Goal: Information Seeking & Learning: Learn about a topic

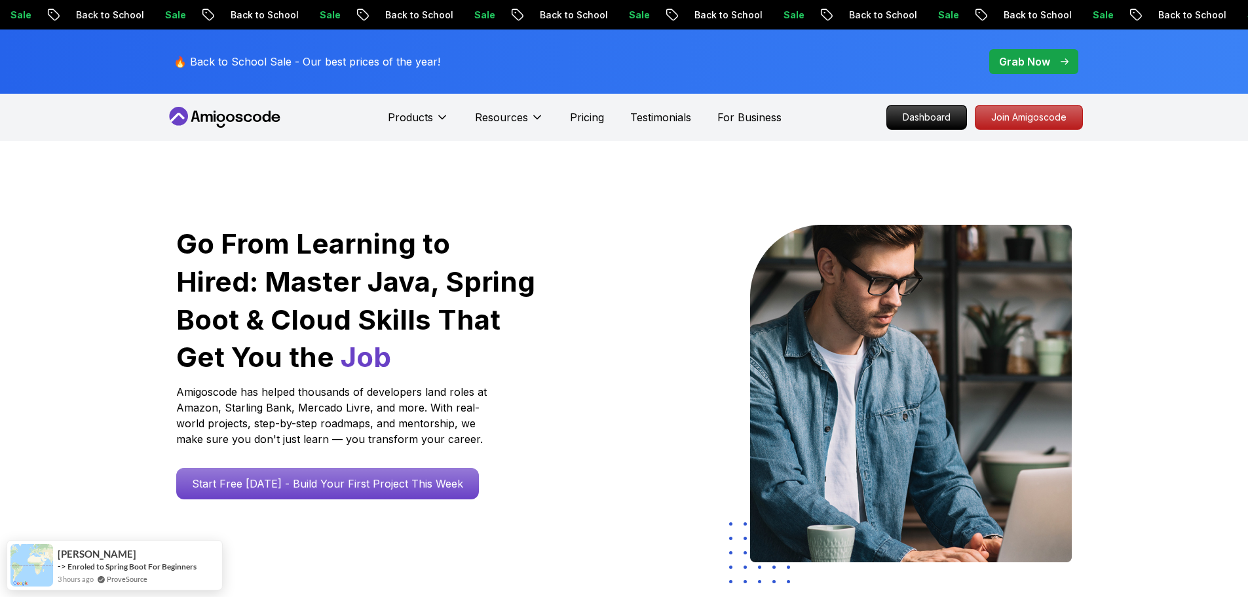
click at [1025, 58] on p "Grab Now" at bounding box center [1024, 62] width 51 height 16
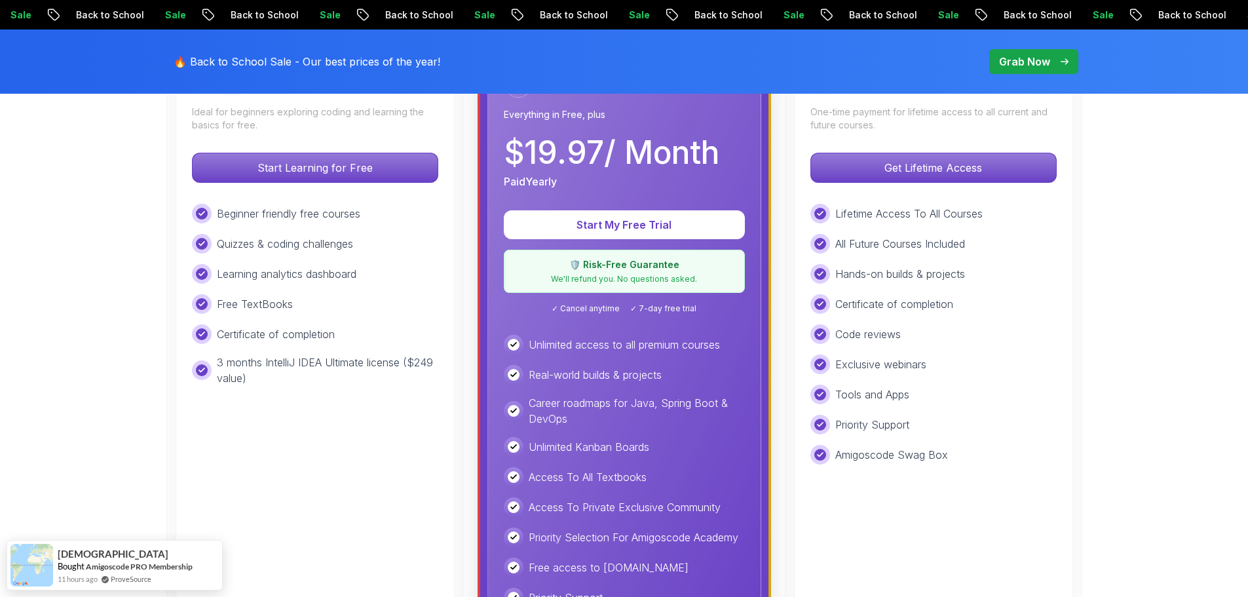
scroll to position [459, 0]
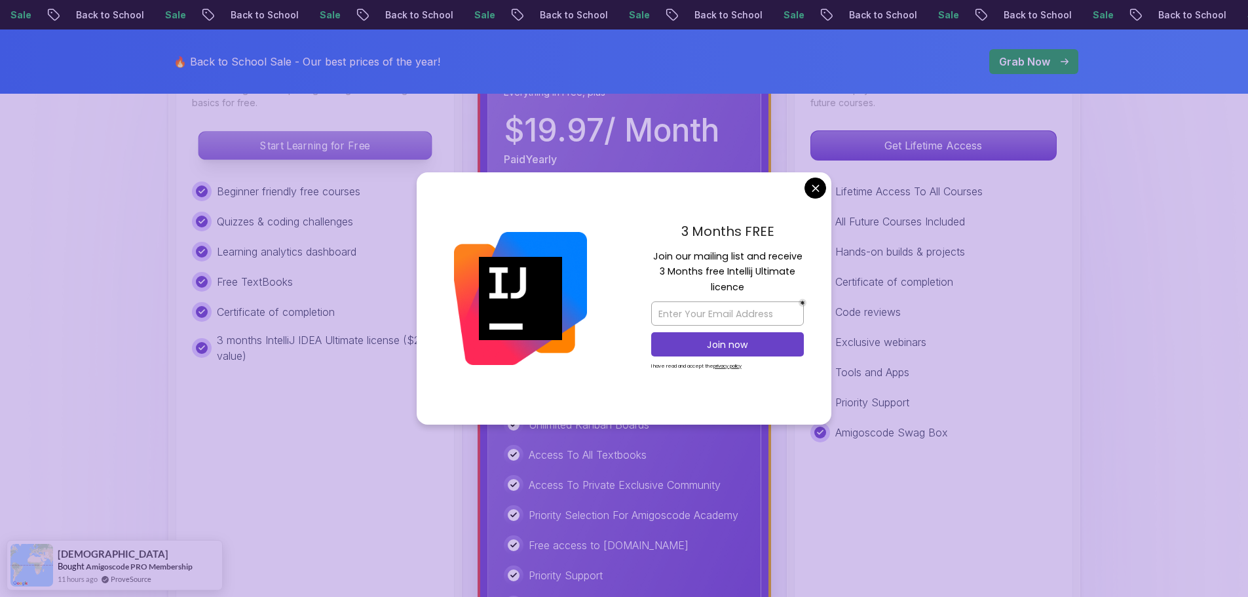
click at [257, 153] on p "Start Learning for Free" at bounding box center [315, 146] width 233 height 28
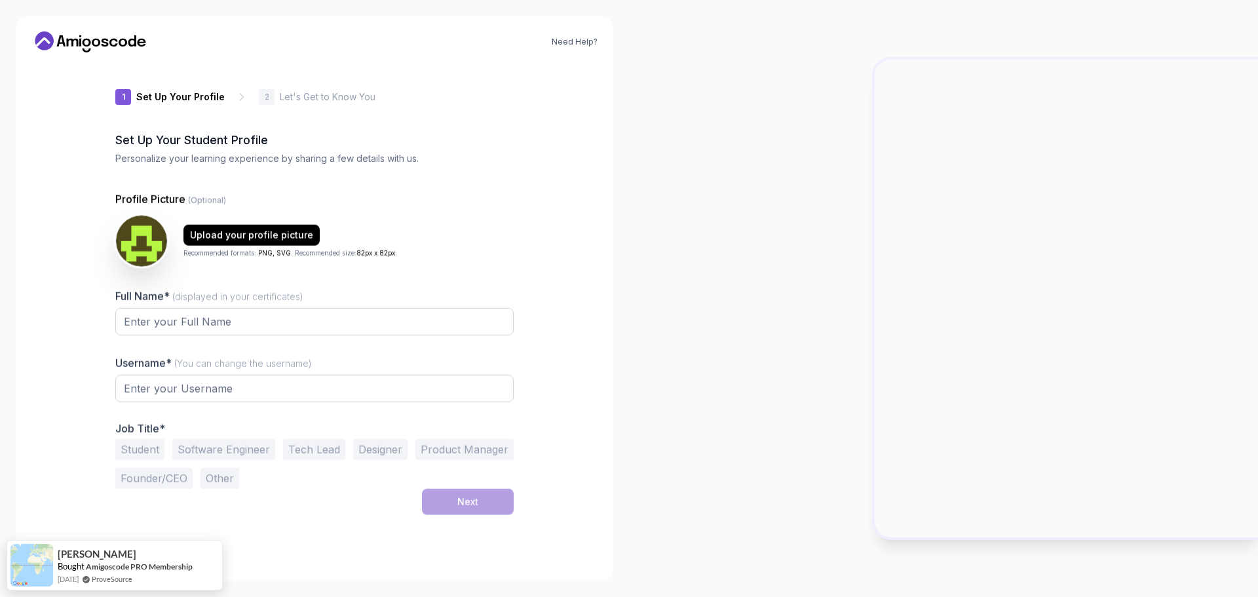
type input "wittygecko684d7"
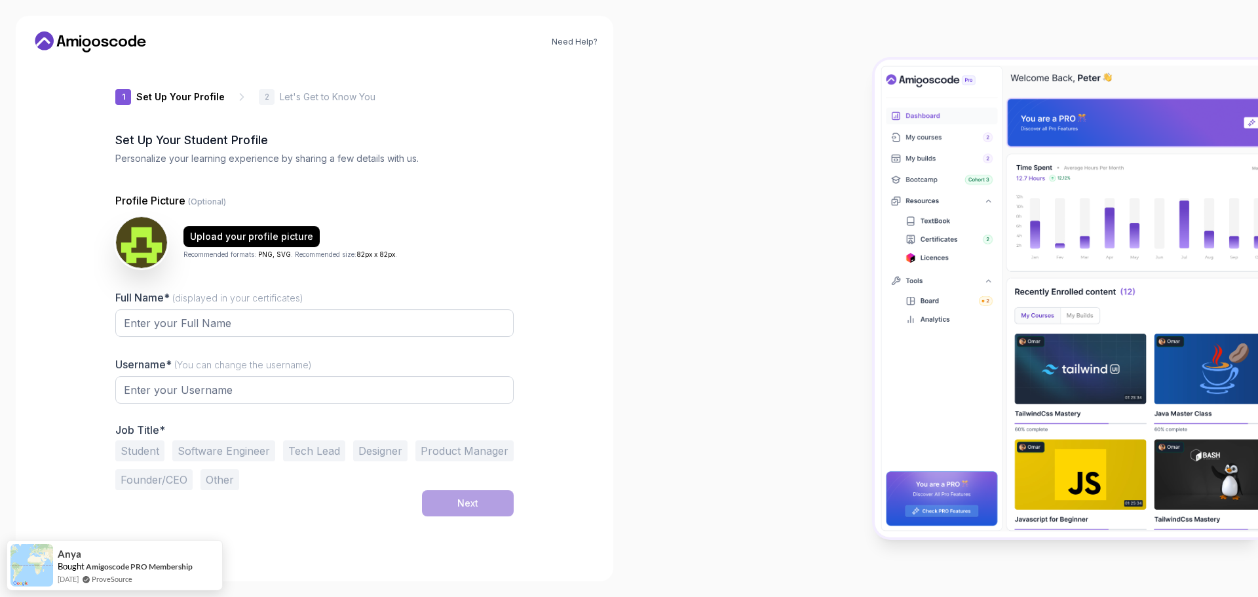
type input "jollylemminge98b6"
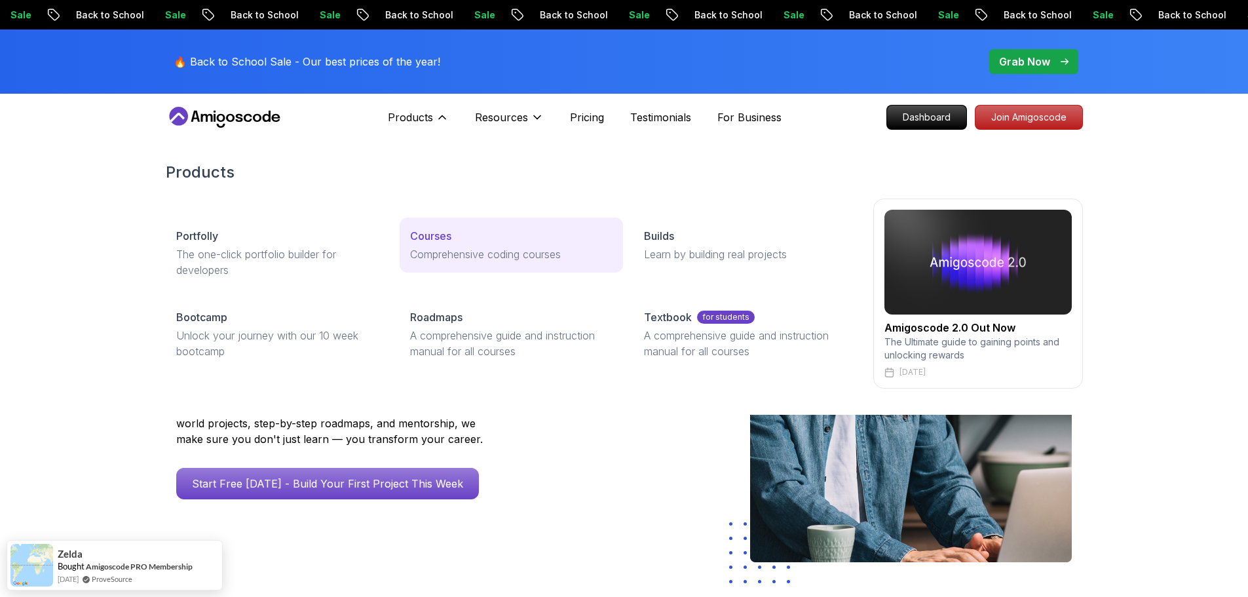
click at [434, 236] on p "Courses" at bounding box center [430, 236] width 41 height 16
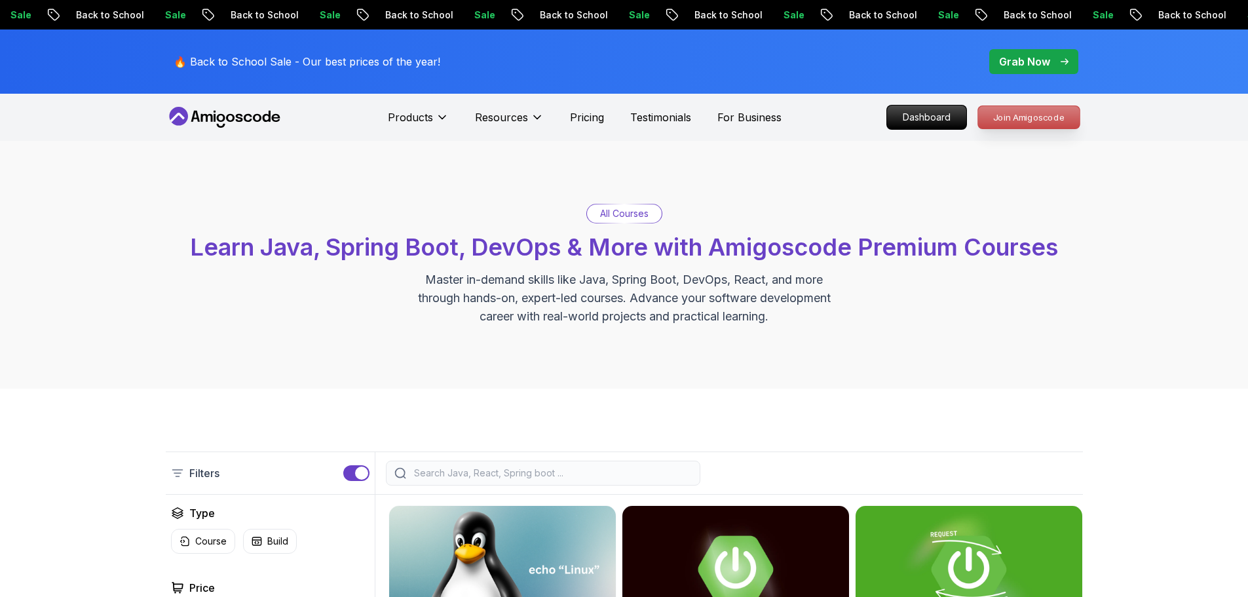
click at [994, 117] on p "Join Amigoscode" at bounding box center [1029, 117] width 102 height 22
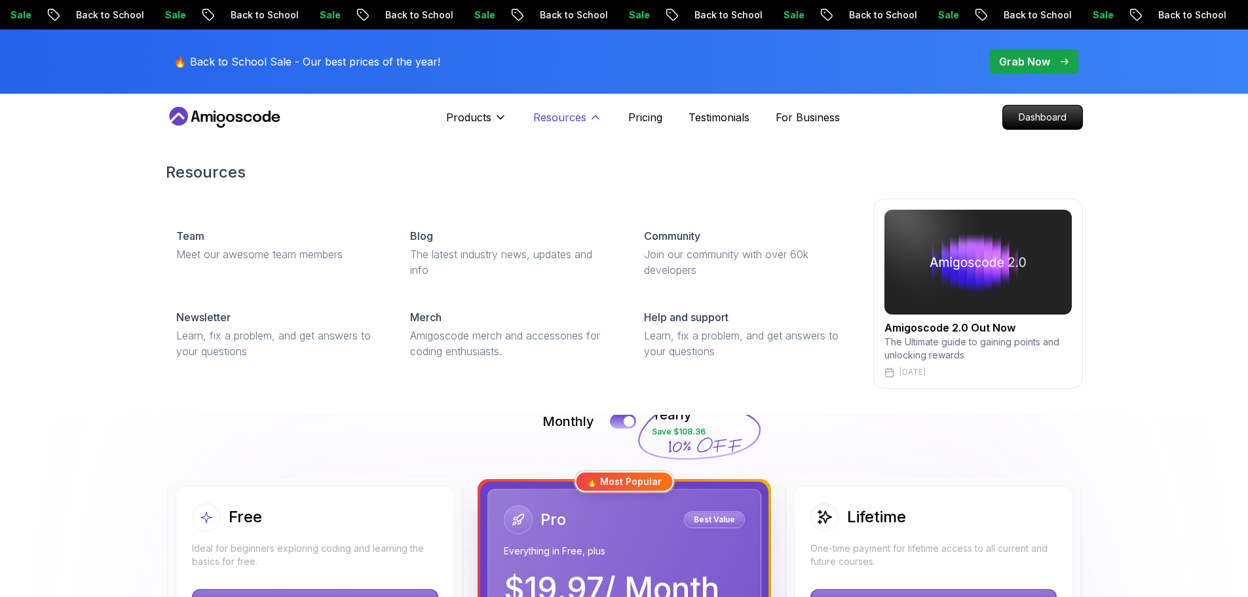
click at [559, 118] on p "Resources" at bounding box center [559, 117] width 53 height 16
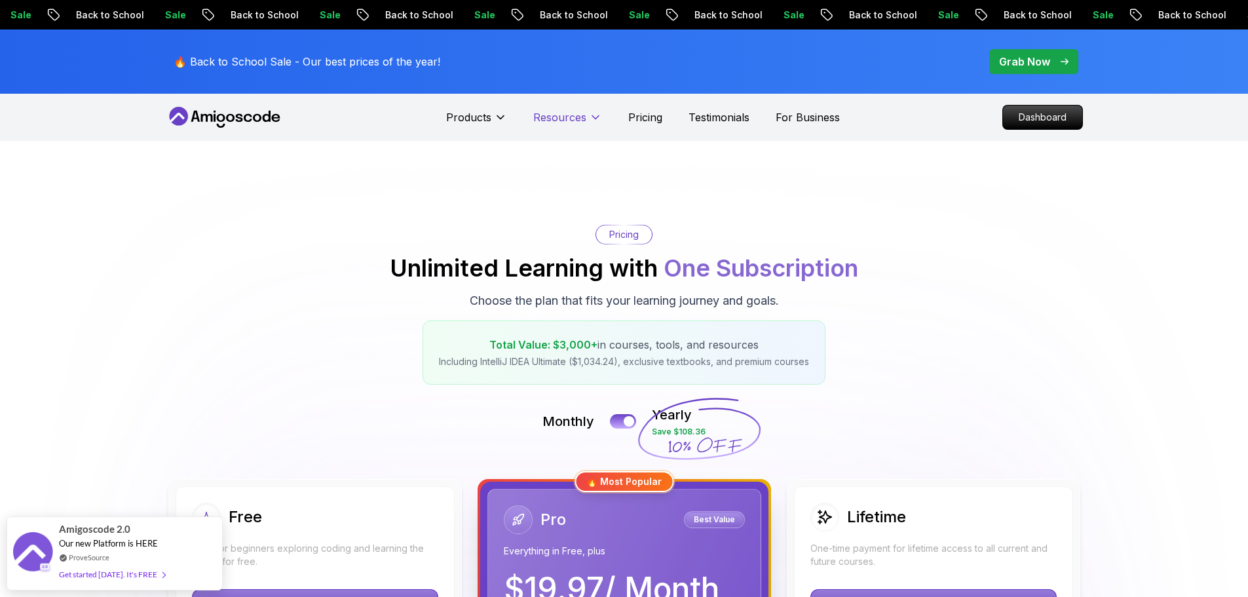
click at [568, 113] on p "Resources" at bounding box center [559, 117] width 53 height 16
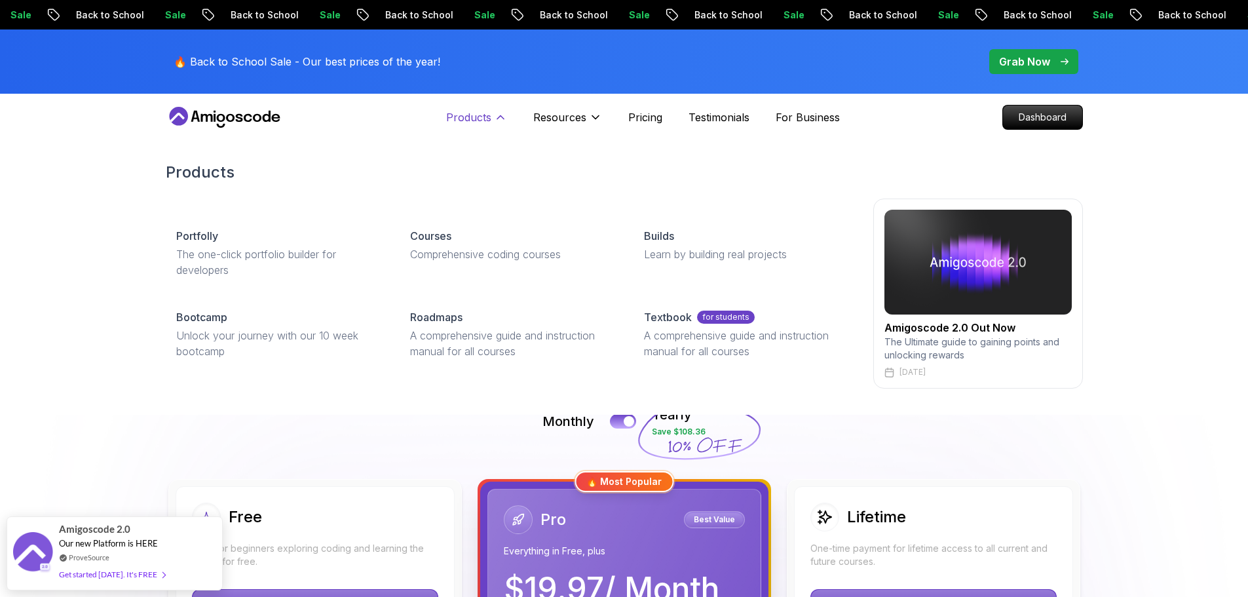
click at [492, 119] on button "Products" at bounding box center [476, 122] width 61 height 26
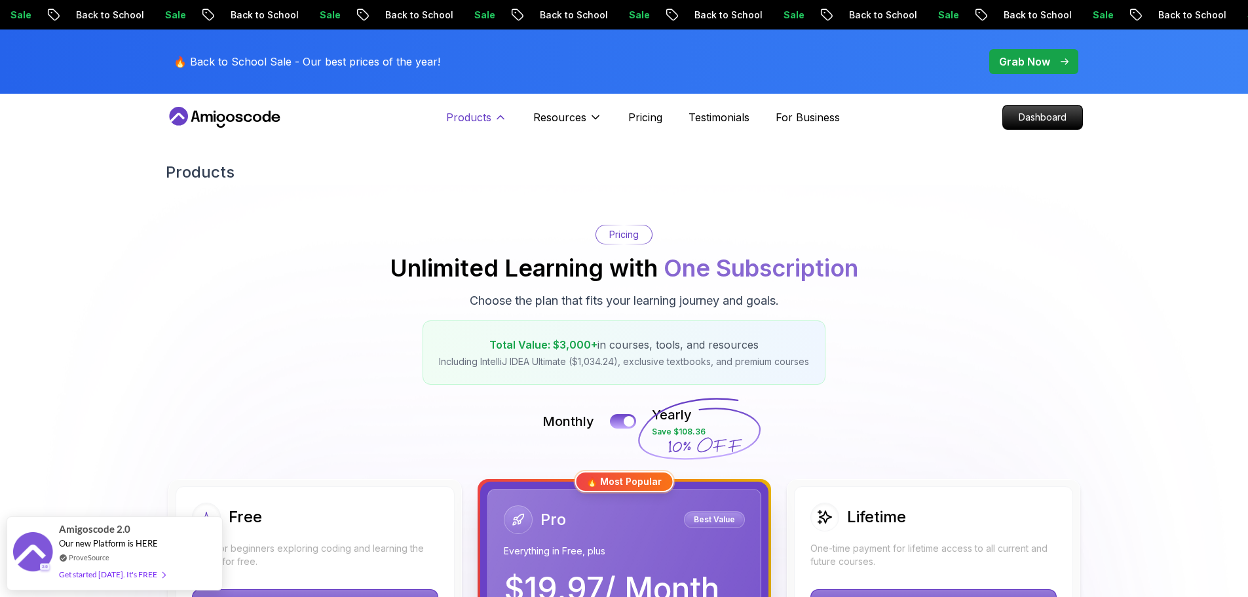
click at [498, 120] on icon at bounding box center [500, 117] width 13 height 13
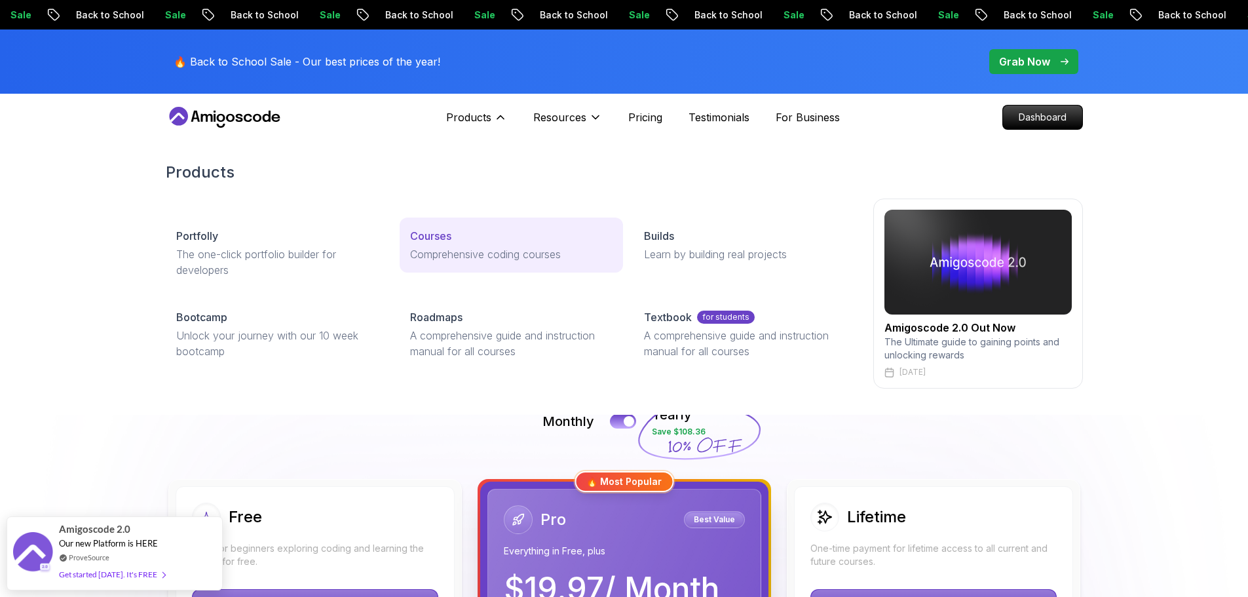
click at [447, 235] on p "Courses" at bounding box center [430, 236] width 41 height 16
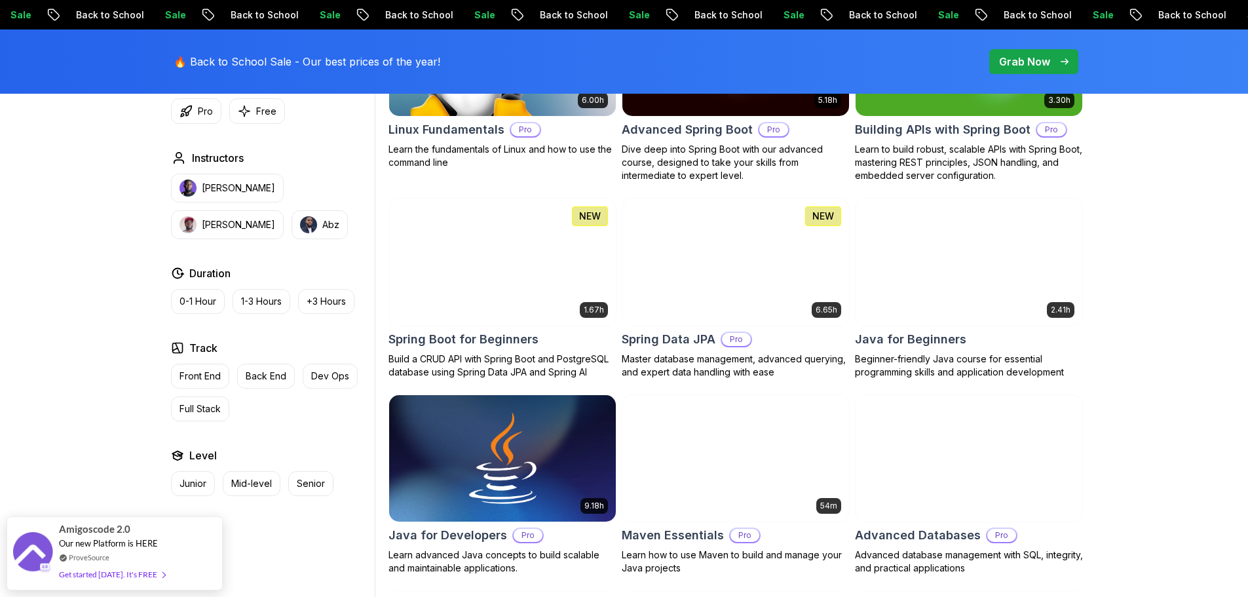
scroll to position [524, 0]
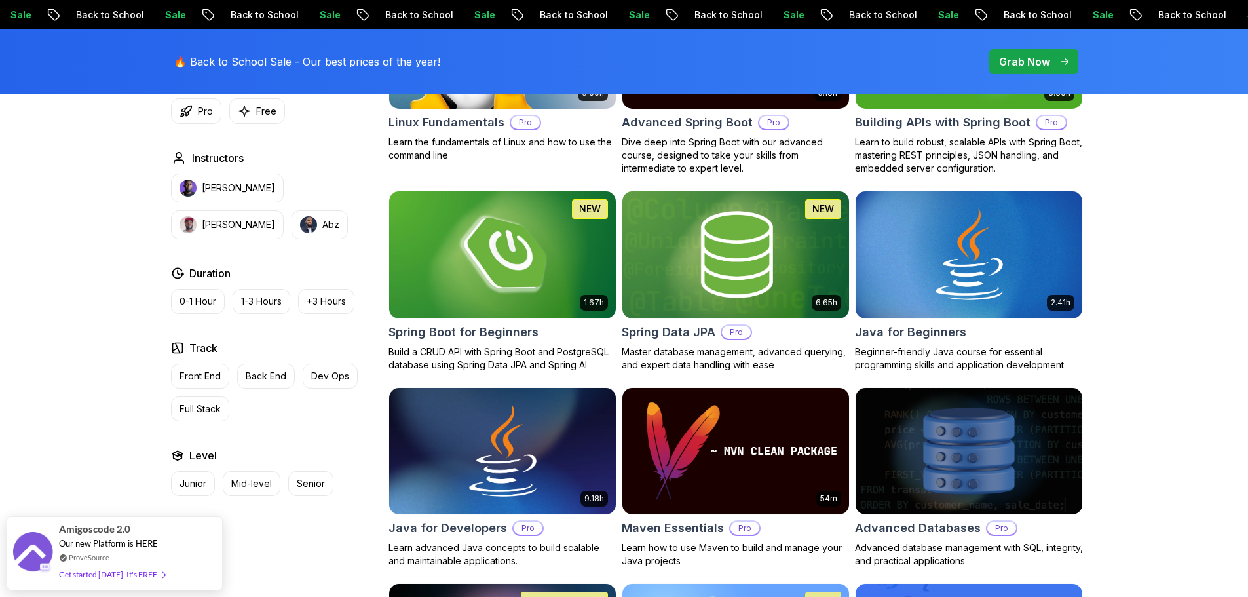
click at [523, 293] on img at bounding box center [502, 254] width 238 height 133
